Goal: Information Seeking & Learning: Learn about a topic

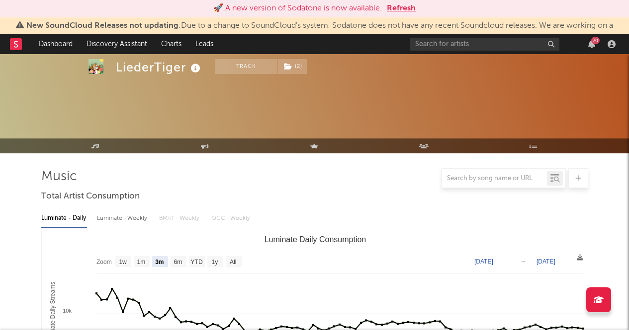
select select "3m"
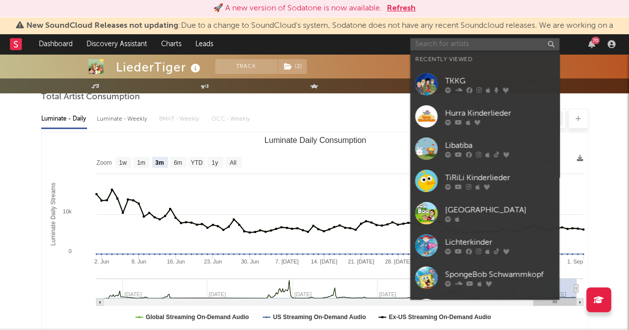
click at [481, 44] on input "text" at bounding box center [484, 44] width 149 height 12
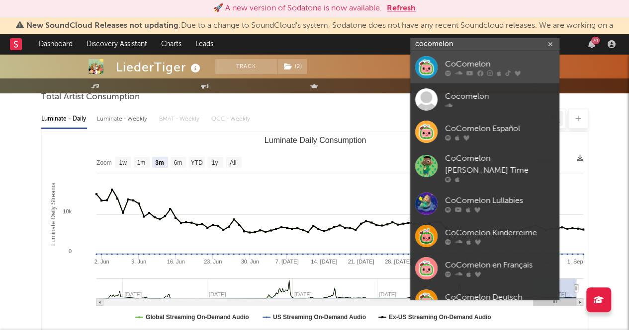
type input "cocomelon"
click at [462, 66] on div "CoComelon" at bounding box center [499, 64] width 109 height 12
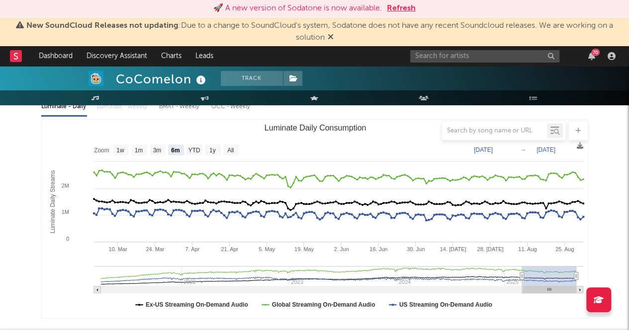
scroll to position [123, 0]
click at [212, 154] on text "1y" at bounding box center [212, 151] width 6 height 7
select select "1y"
type input "[DATE]"
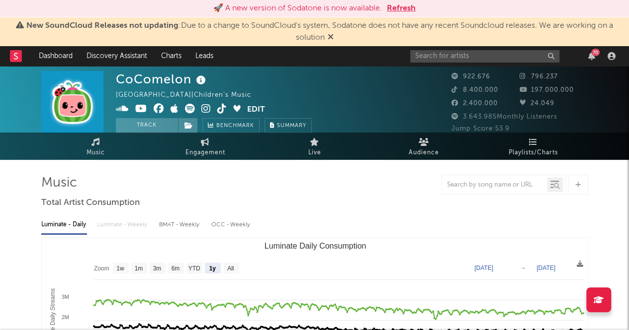
scroll to position [0, 0]
